Goal: Find specific page/section: Find specific page/section

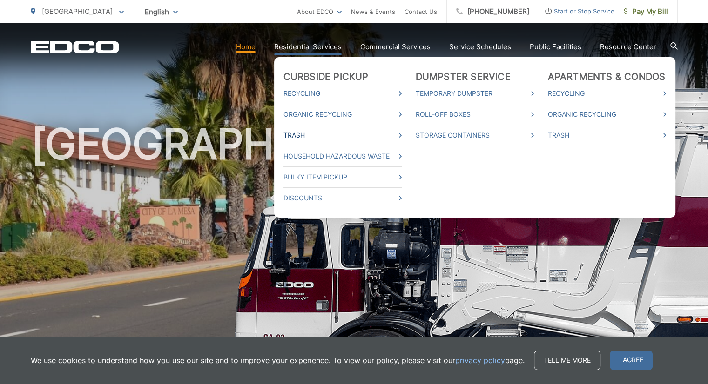
click at [307, 136] on link "Trash" at bounding box center [342, 135] width 118 height 11
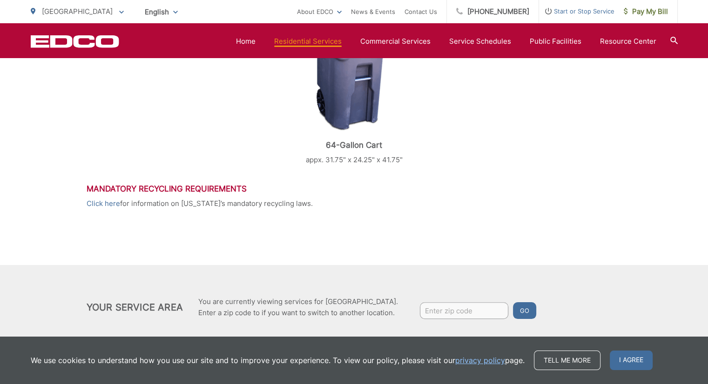
scroll to position [488, 0]
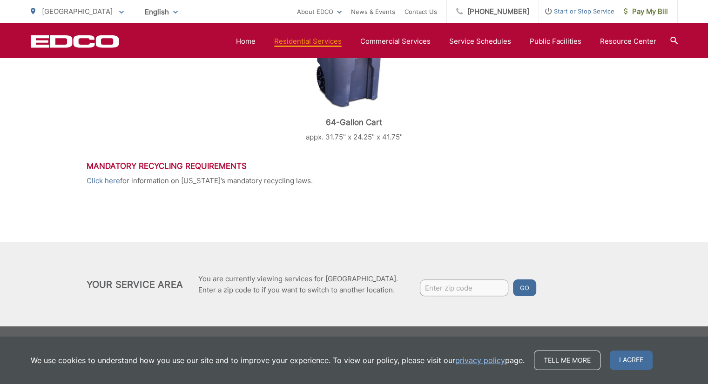
click at [439, 293] on input "Enter zip code" at bounding box center [464, 288] width 88 height 17
paste input "La Mesa"
click at [486, 295] on input "La Mesa" at bounding box center [464, 288] width 88 height 17
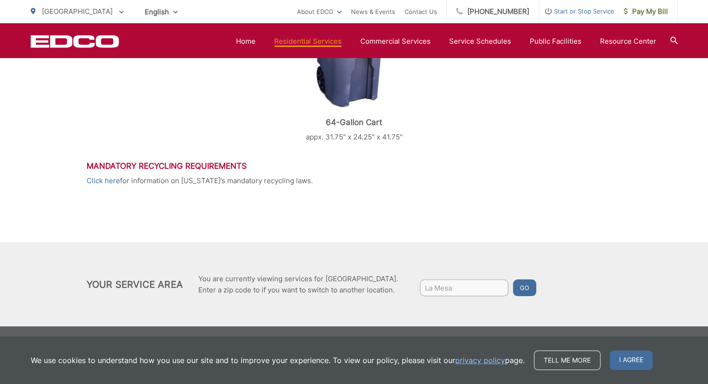
paste input "8135 Cinnabar Drive La Mesa, California 91941"
click at [523, 289] on button "Go" at bounding box center [524, 288] width 23 height 17
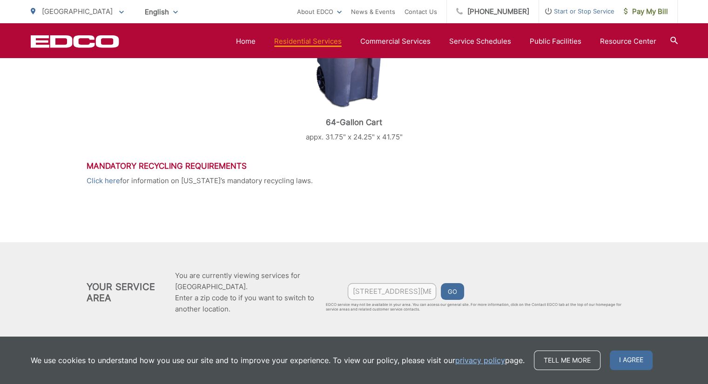
click at [451, 294] on button "Go" at bounding box center [452, 291] width 23 height 17
click at [382, 292] on input "8135 Cinnabar Drive La Mesa, California 91941" at bounding box center [391, 291] width 88 height 17
click at [416, 289] on input "8135 Cinnabar Drive La Mesa, California 91941" at bounding box center [391, 291] width 88 height 17
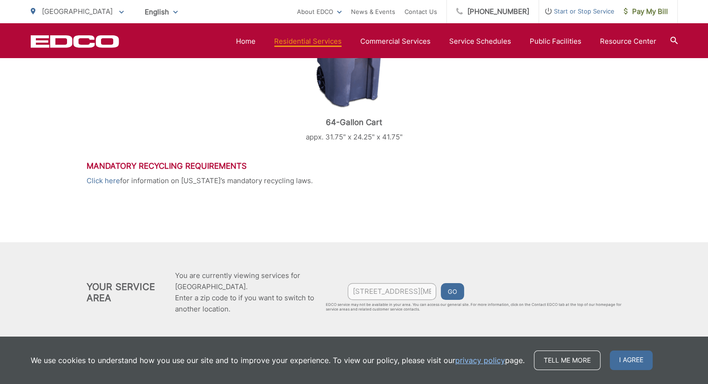
paste input "Enter zip code"
drag, startPoint x: 413, startPoint y: 292, endPoint x: 317, endPoint y: 295, distance: 95.9
click at [317, 295] on div "Your Service Area You are currently viewing services for La Mesa City. Enter a …" at bounding box center [354, 292] width 535 height 45
type input "91941"
click at [466, 293] on form "91941 Go" at bounding box center [484, 291] width 274 height 17
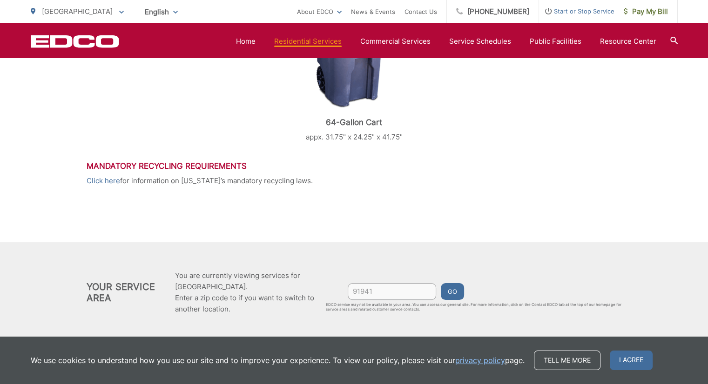
click at [463, 292] on button "Go" at bounding box center [452, 291] width 23 height 17
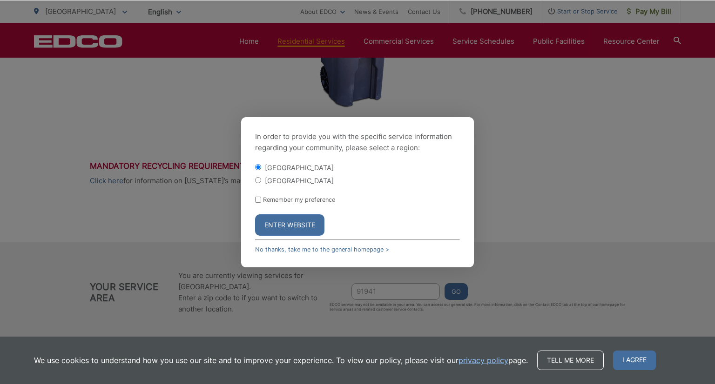
click at [291, 223] on button "Enter Website" at bounding box center [289, 224] width 69 height 21
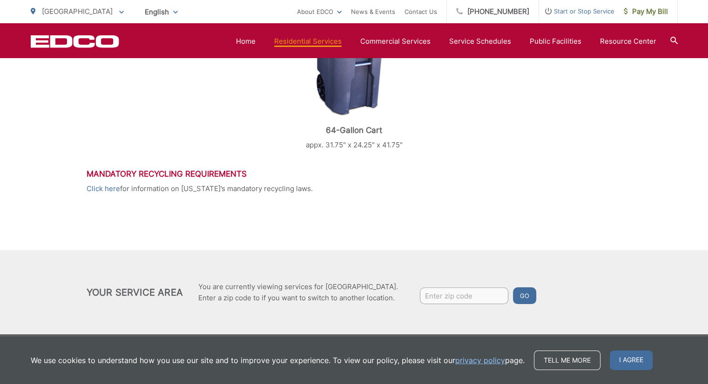
scroll to position [488, 0]
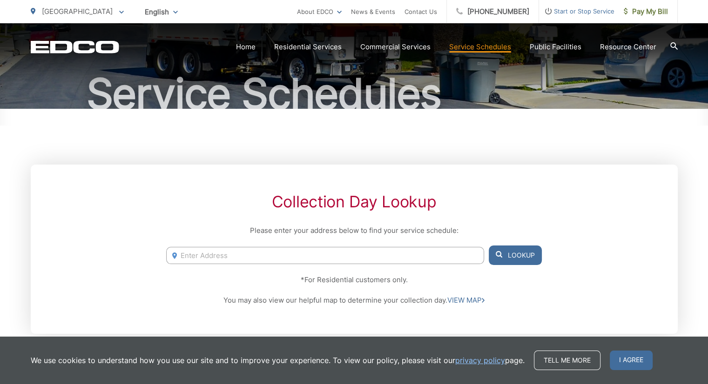
scroll to position [93, 0]
